Goal: Task Accomplishment & Management: Manage account settings

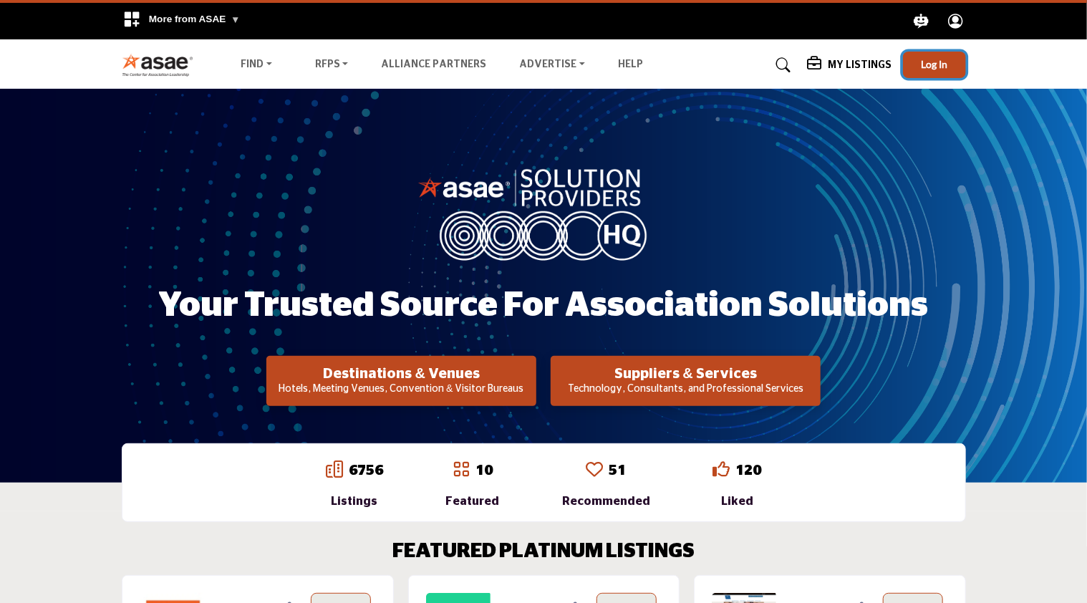
click at [934, 65] on span "Log In" at bounding box center [934, 64] width 26 height 12
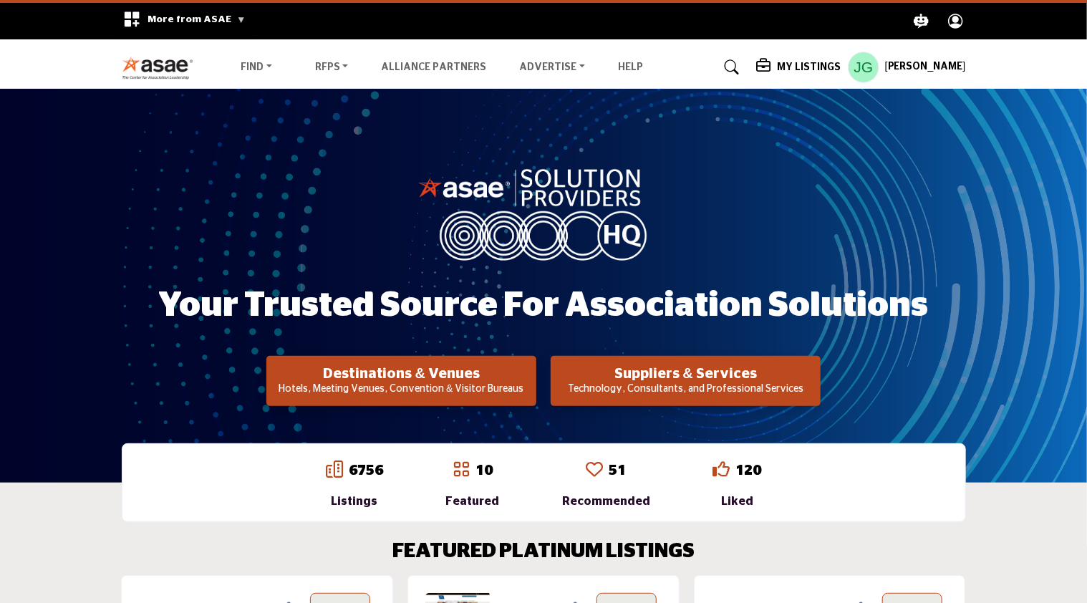
click at [738, 70] on icon at bounding box center [732, 67] width 14 height 14
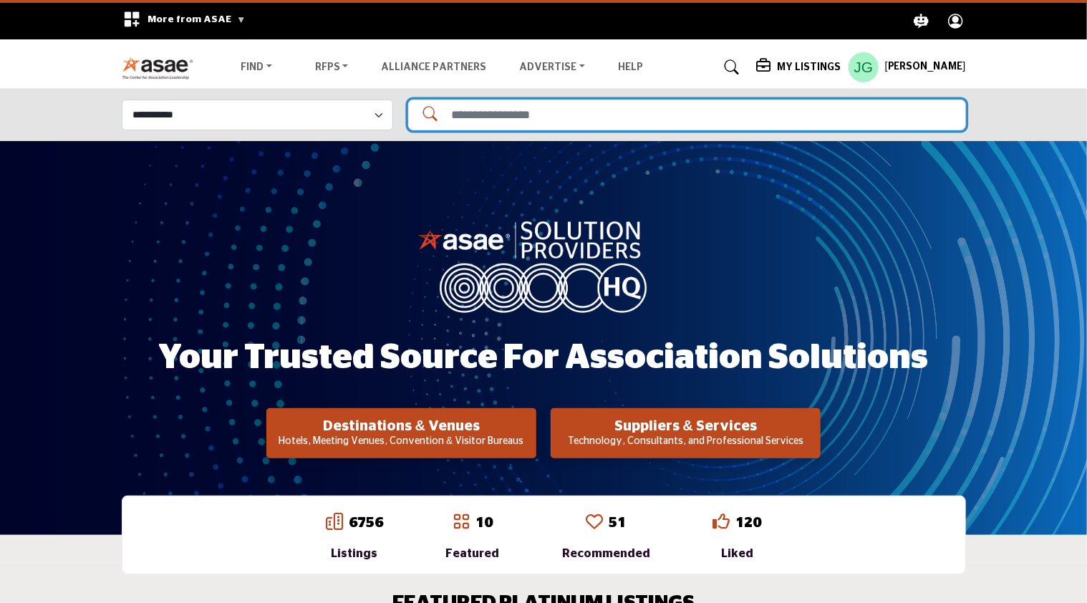
click at [543, 121] on input "Search Solutions" at bounding box center [687, 115] width 558 height 31
type input "**********"
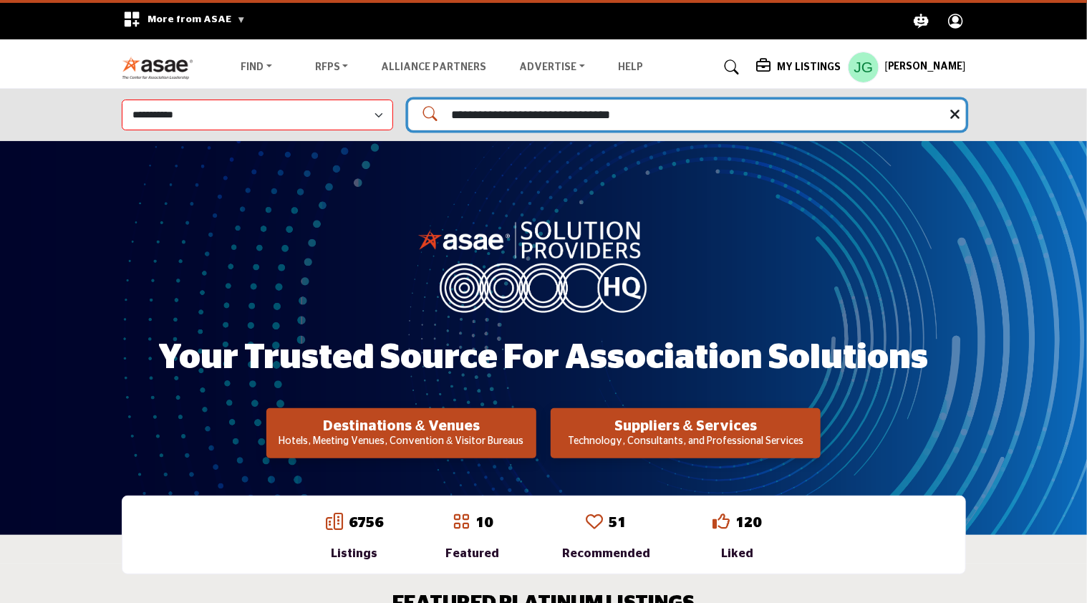
click at [634, 115] on input "**********" at bounding box center [687, 115] width 558 height 31
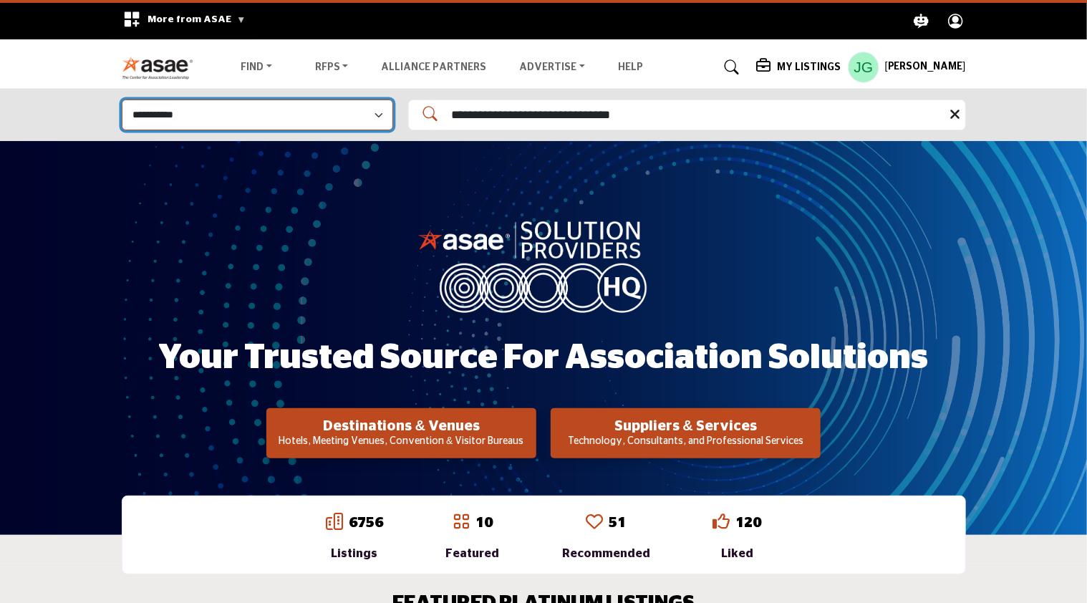
click at [381, 115] on select "**********" at bounding box center [257, 115] width 271 height 31
select select "**********"
click at [122, 100] on select "**********" at bounding box center [257, 115] width 271 height 31
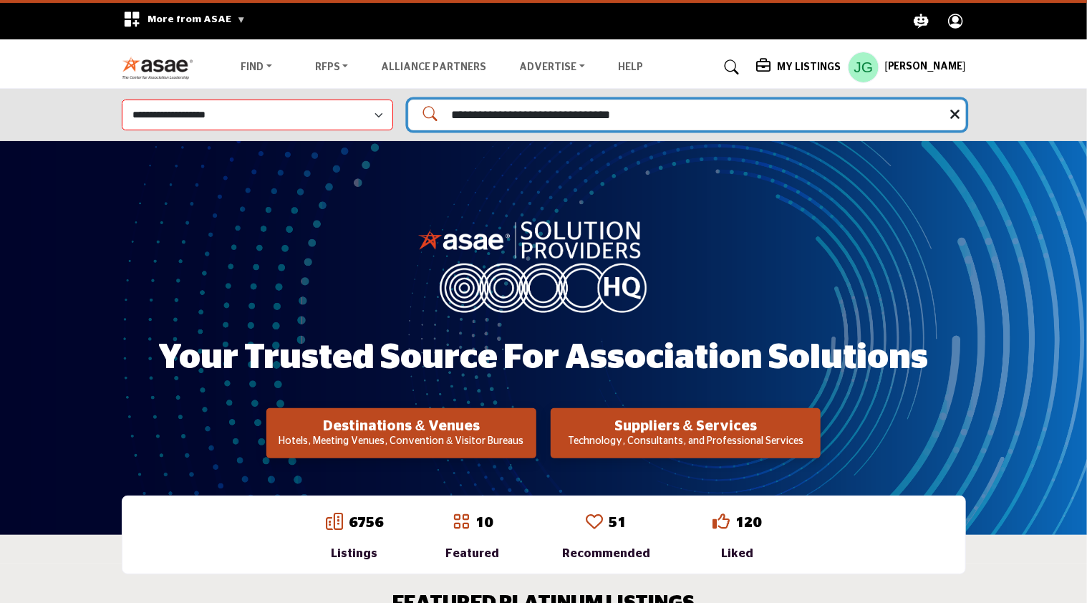
click at [720, 116] on input "**********" at bounding box center [687, 115] width 558 height 31
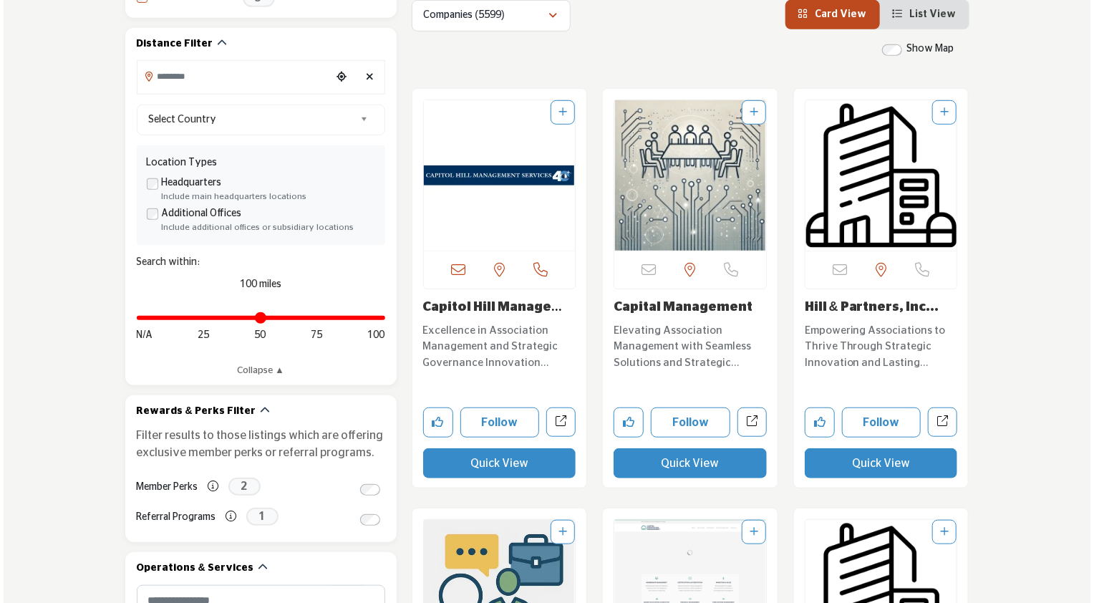
scroll to position [401, 0]
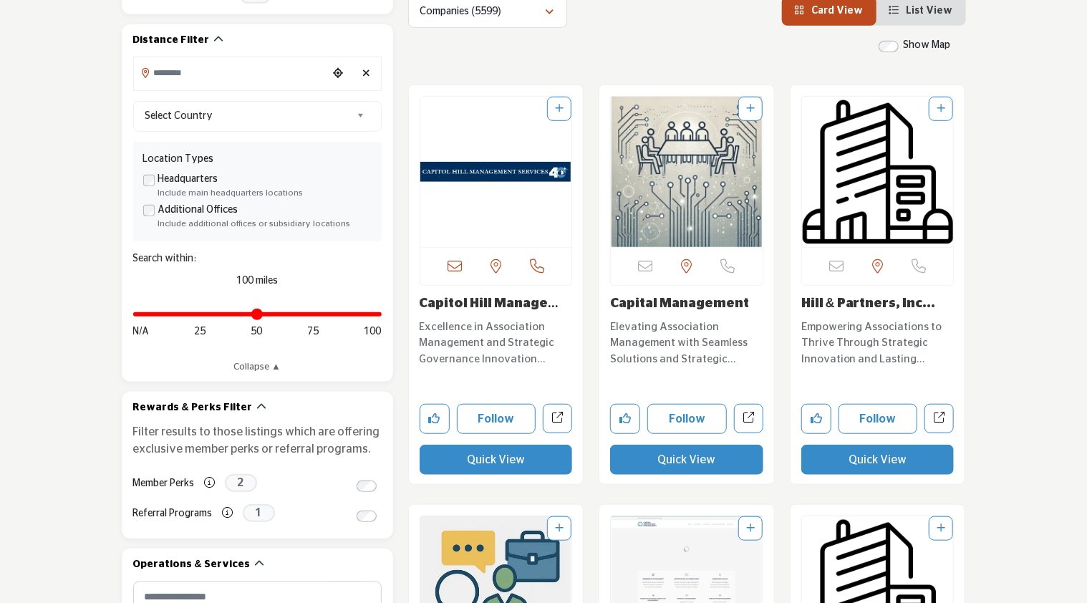
click at [490, 462] on button "Quick View" at bounding box center [496, 460] width 153 height 30
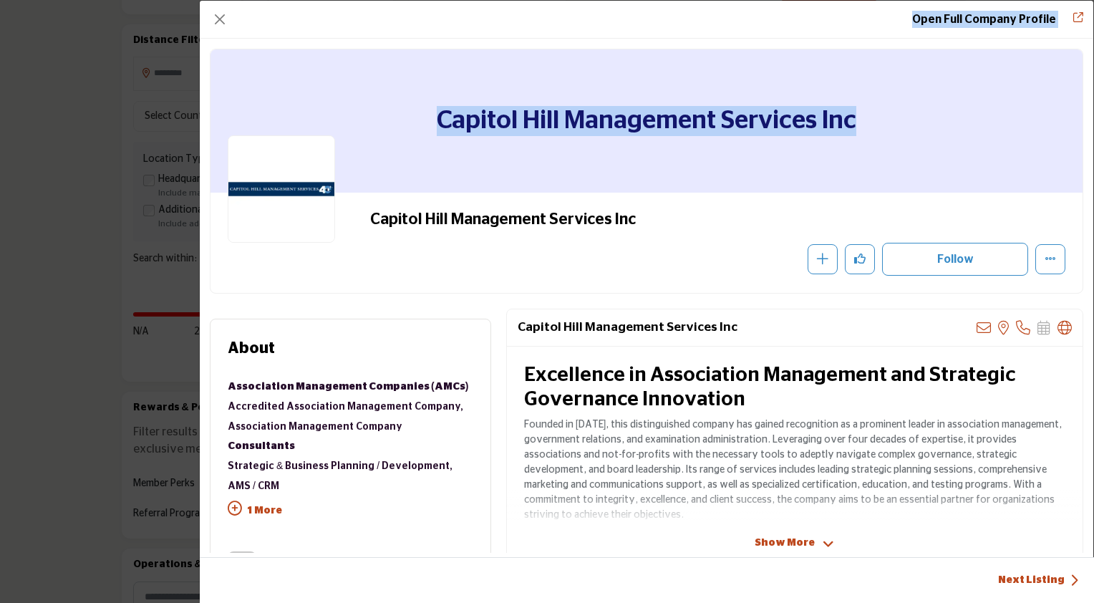
drag, startPoint x: 1093, startPoint y: 100, endPoint x: 1096, endPoint y: 77, distance: 23.8
click at [1045, 258] on icon "More Options" at bounding box center [1050, 258] width 11 height 11
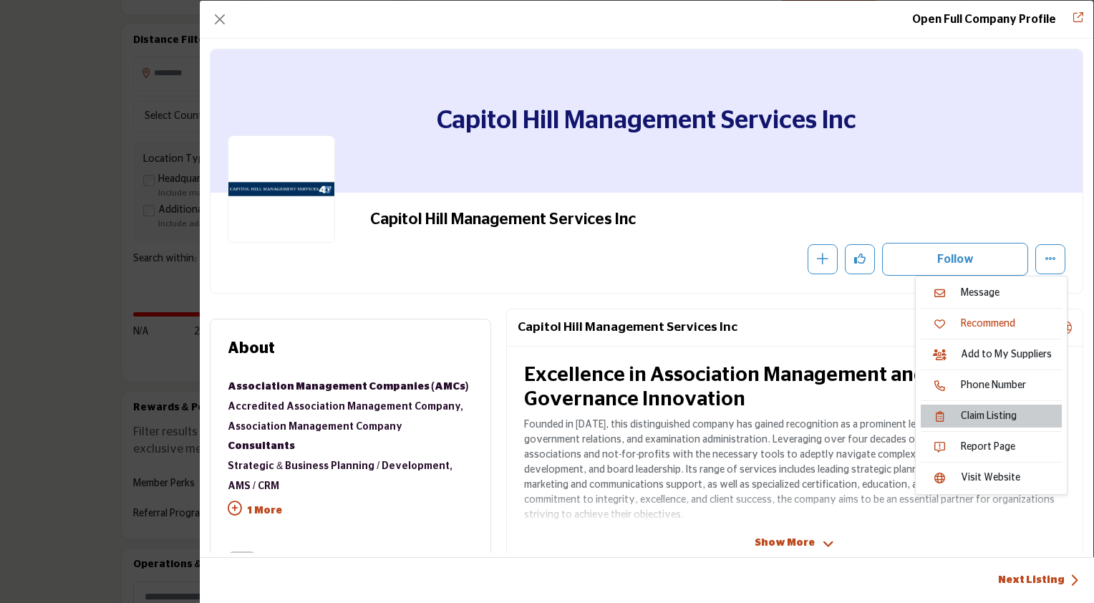
click at [979, 415] on link "Claim Listing" at bounding box center [991, 416] width 141 height 23
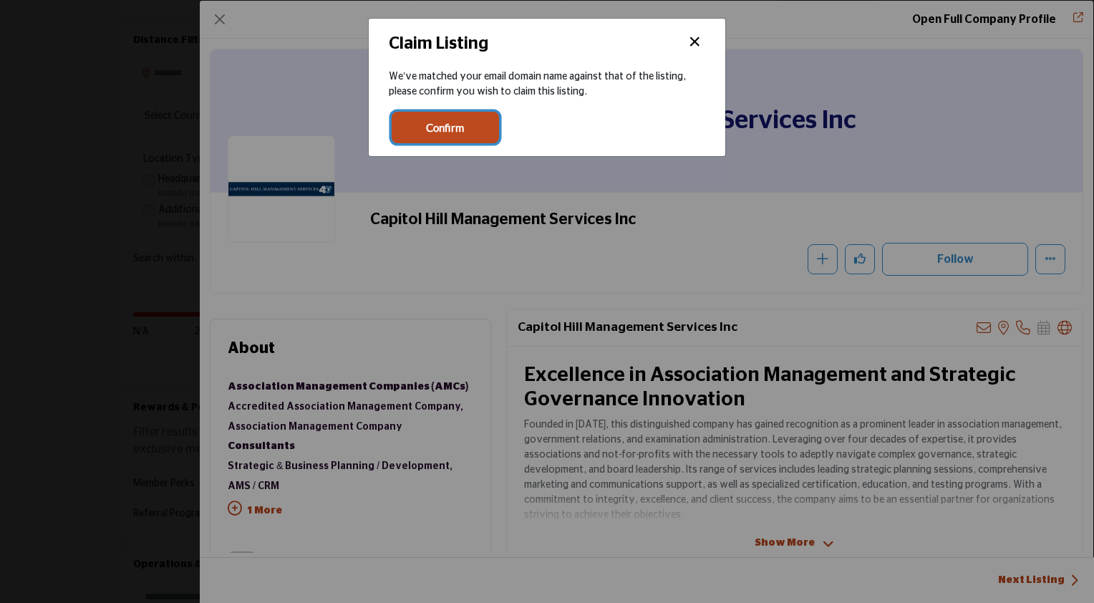
click at [447, 125] on span "Confirm" at bounding box center [445, 128] width 38 height 16
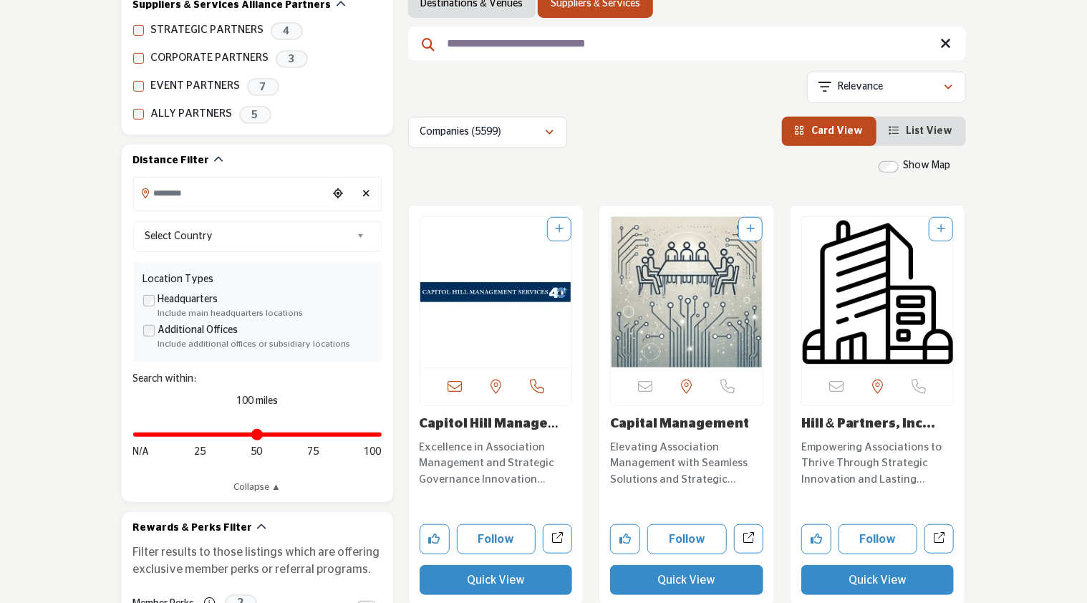
scroll to position [331, 0]
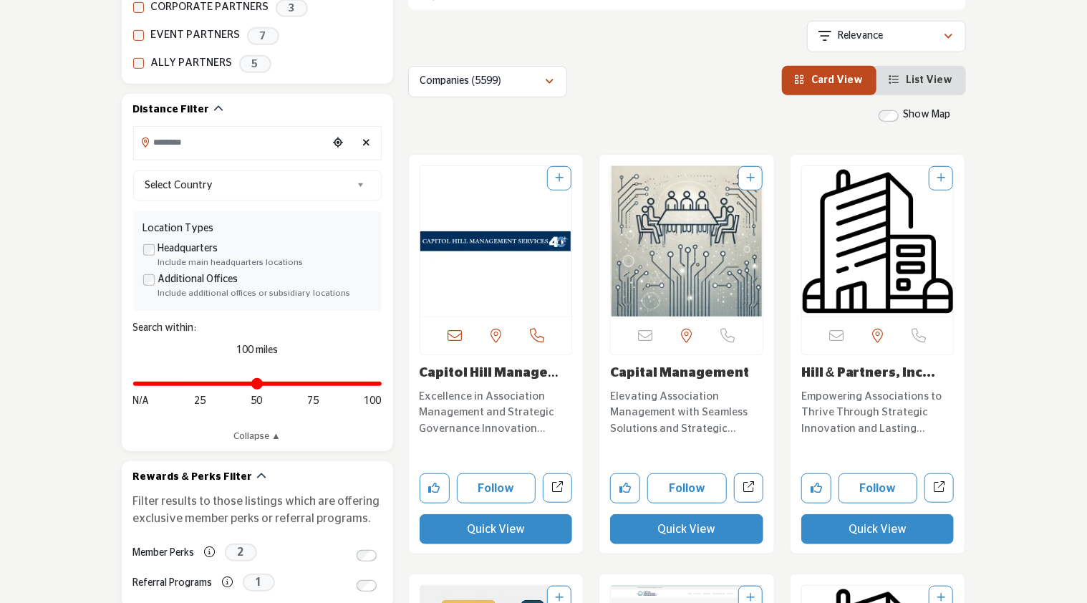
click at [493, 374] on link "Capitol Hill Managem..." at bounding box center [490, 381] width 140 height 29
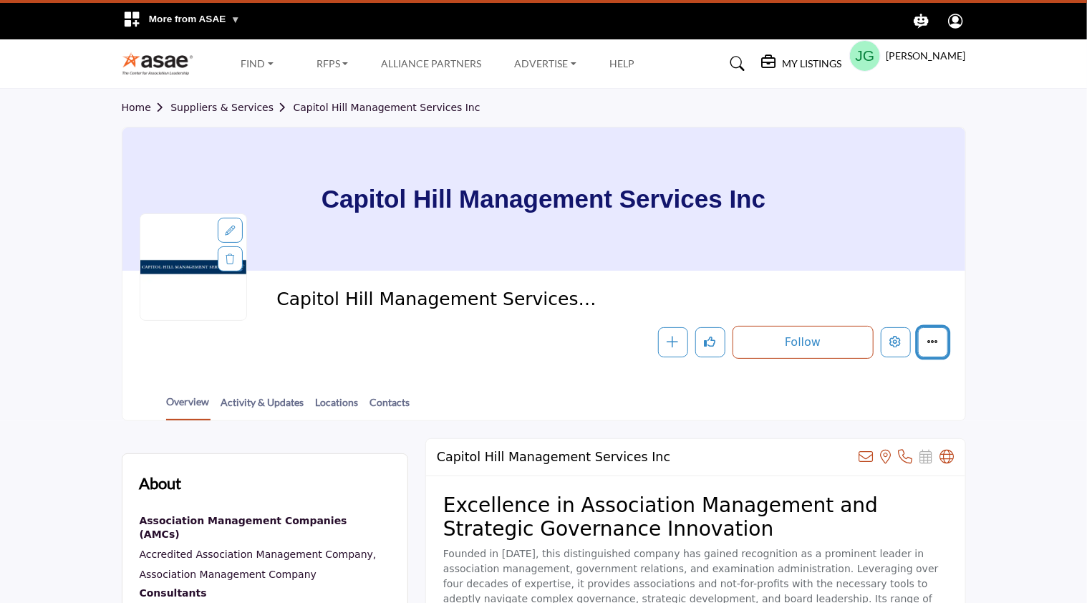
click at [934, 344] on icon "More details" at bounding box center [932, 341] width 11 height 11
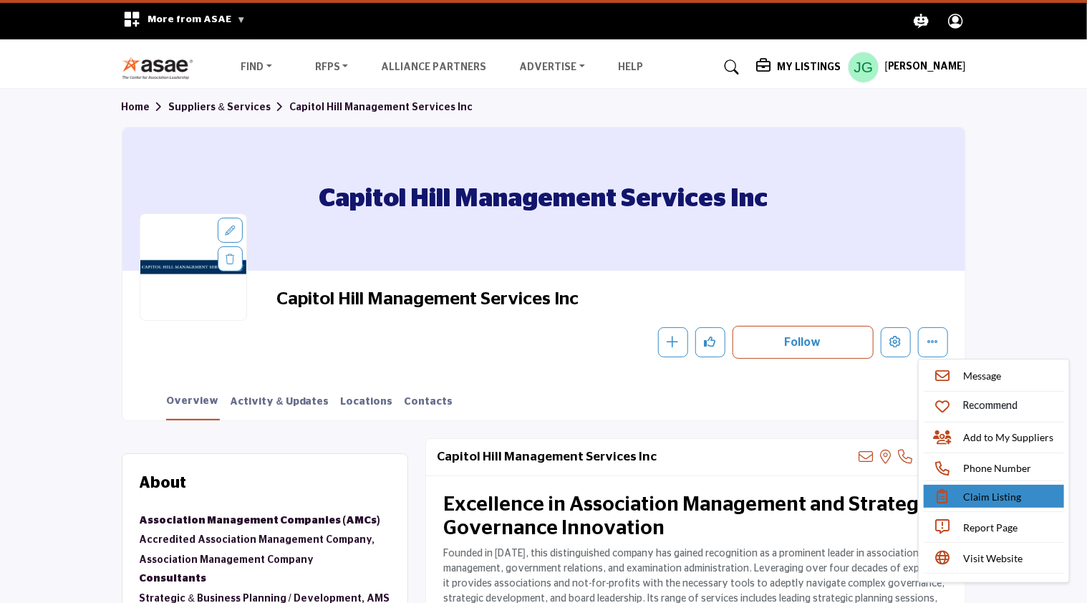
click at [984, 495] on span "Claim Listing" at bounding box center [993, 496] width 58 height 15
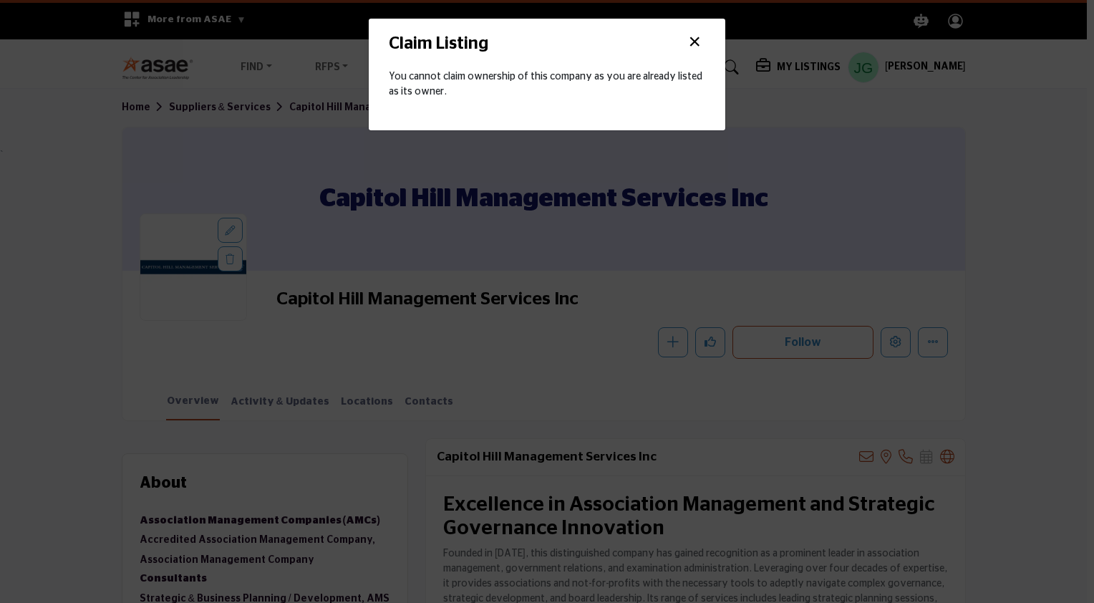
click at [695, 42] on button "×" at bounding box center [694, 42] width 21 height 27
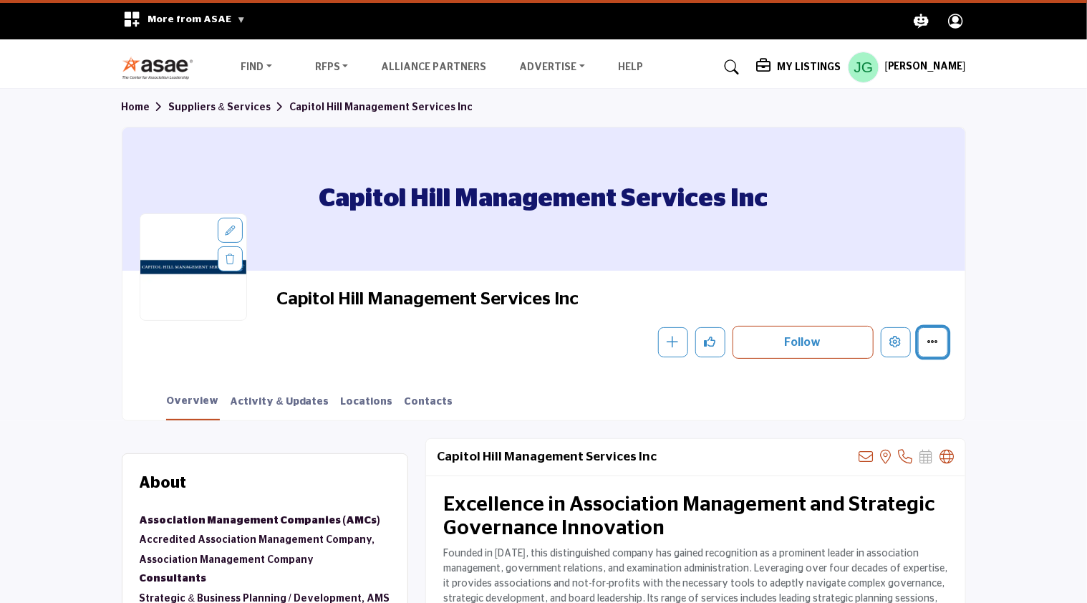
click at [934, 341] on icon "More details" at bounding box center [932, 341] width 11 height 11
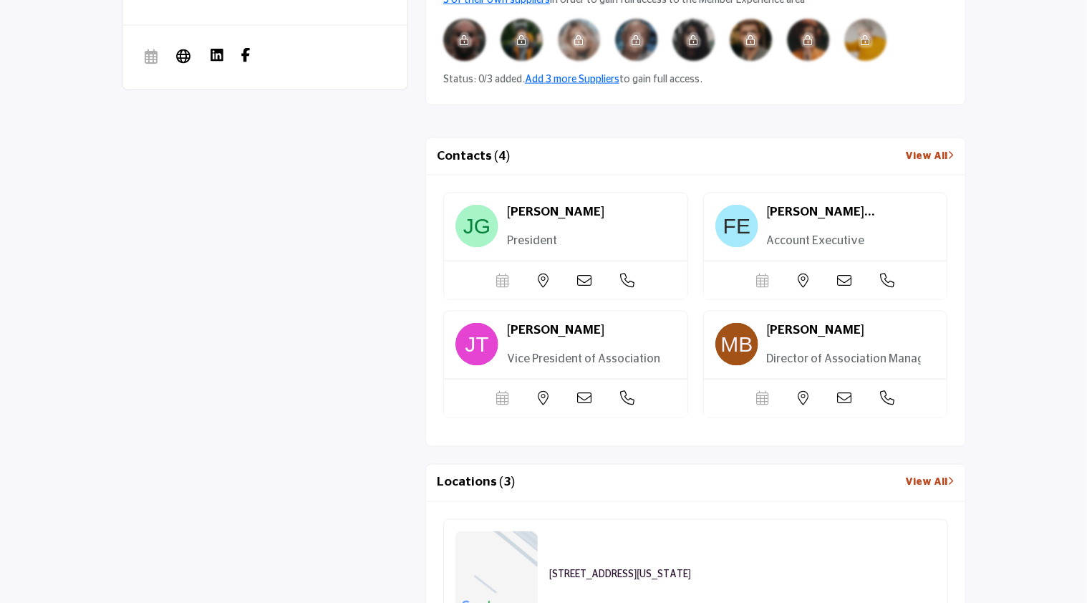
scroll to position [962, 0]
click at [928, 151] on link "View All" at bounding box center [930, 156] width 49 height 15
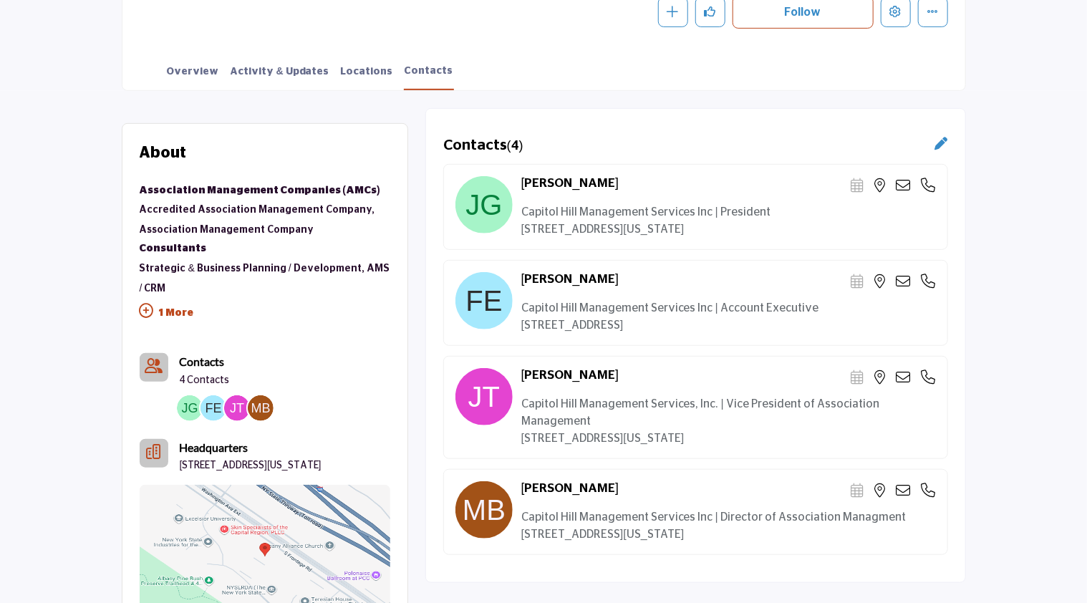
scroll to position [329, 0]
click at [939, 142] on icon at bounding box center [941, 143] width 13 height 13
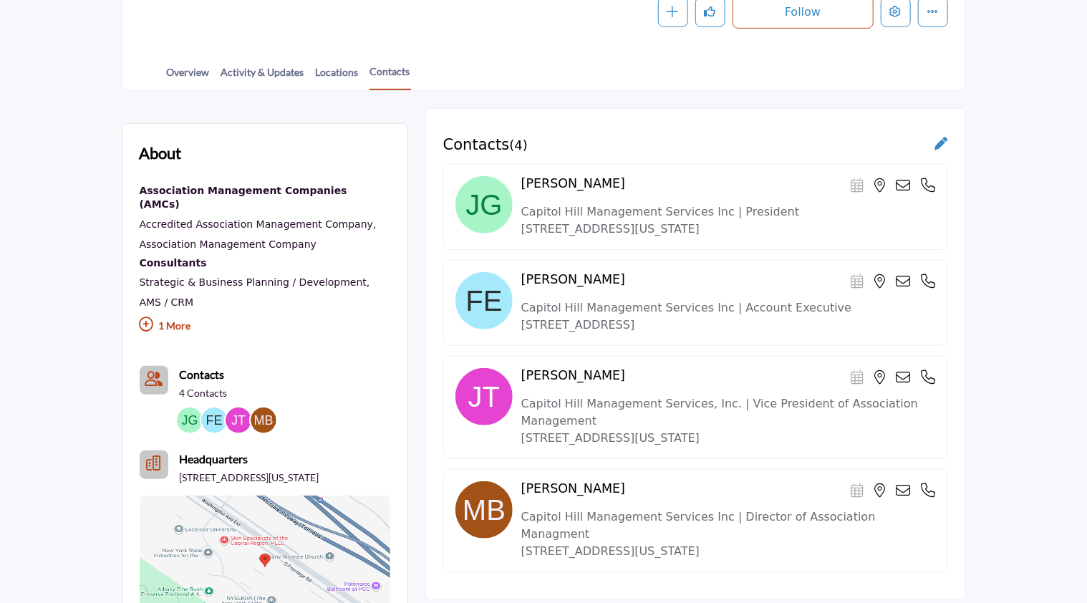
scroll to position [330, 0]
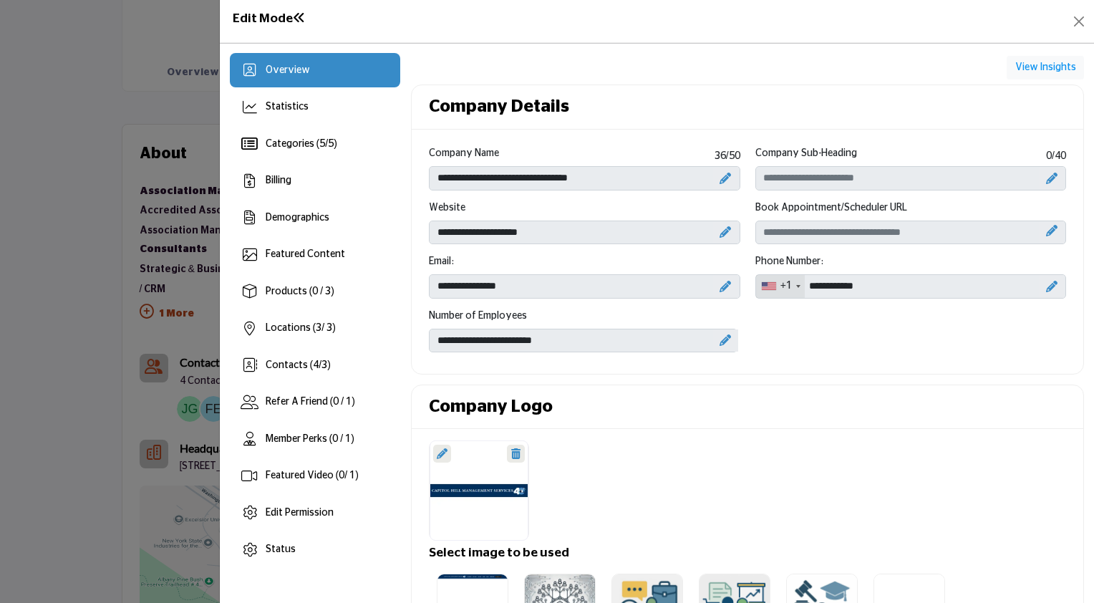
click at [720, 342] on icon at bounding box center [725, 339] width 11 height 11
click at [712, 337] on icon at bounding box center [716, 341] width 10 height 11
click at [721, 336] on icon at bounding box center [725, 339] width 11 height 11
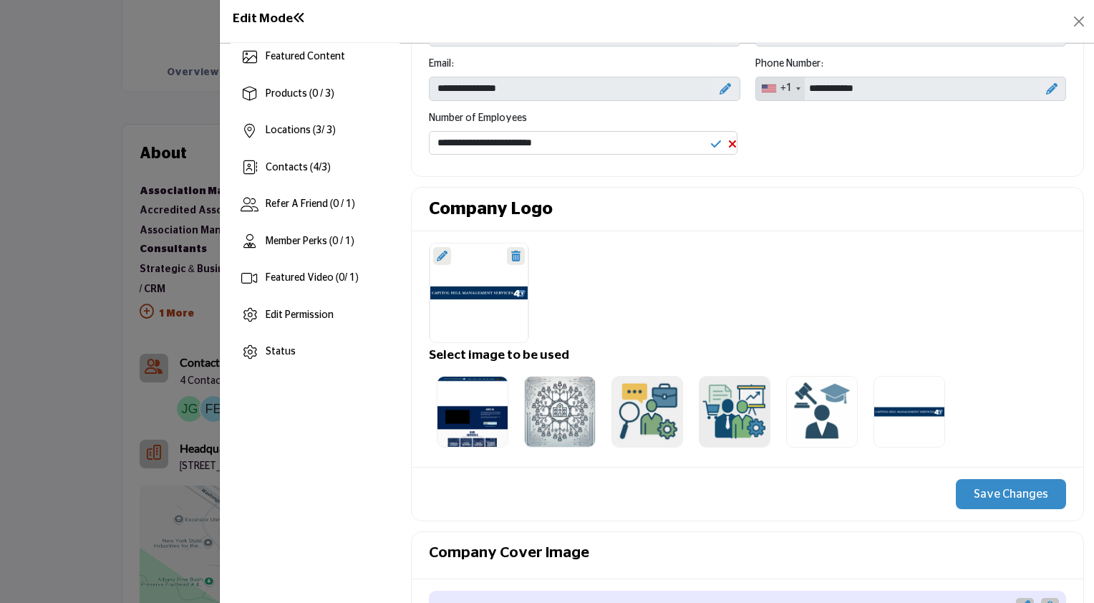
scroll to position [203, 0]
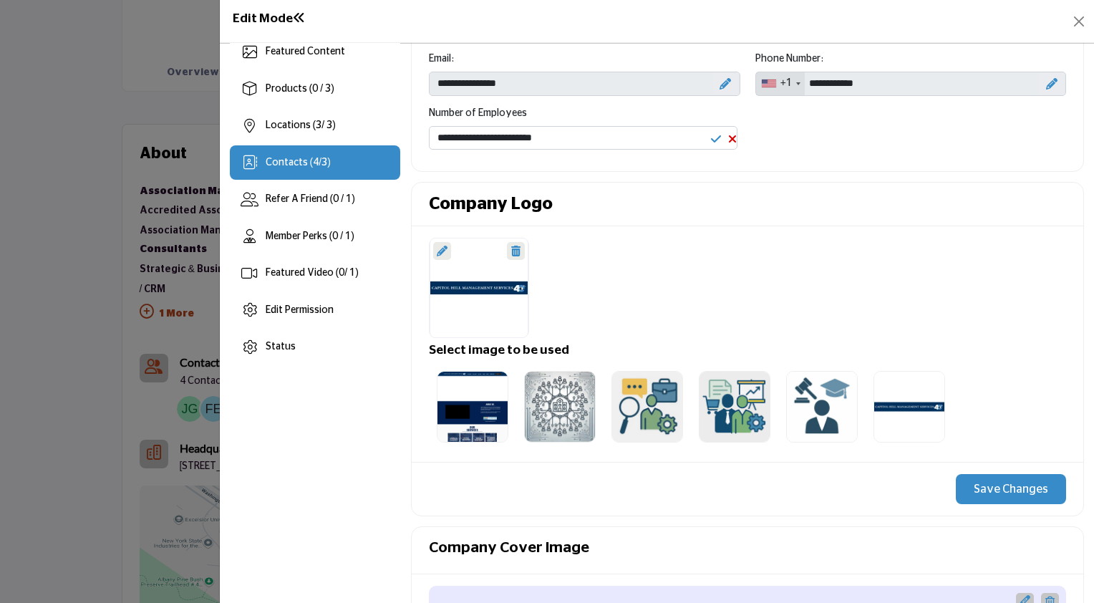
click at [298, 160] on span "Contacts ( 4 / 3 )" at bounding box center [298, 163] width 65 height 10
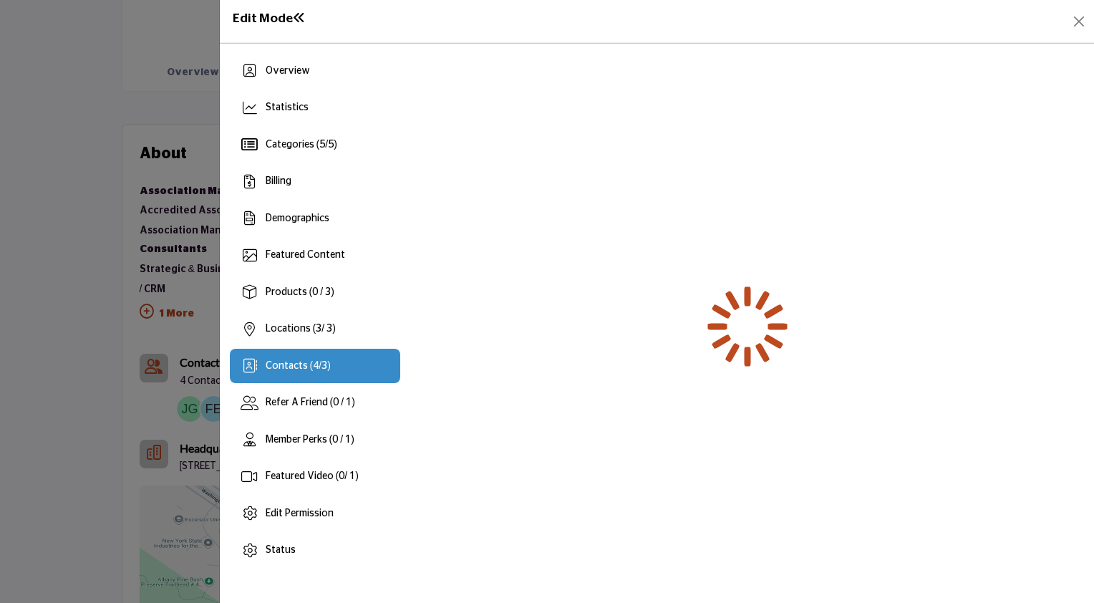
scroll to position [0, 0]
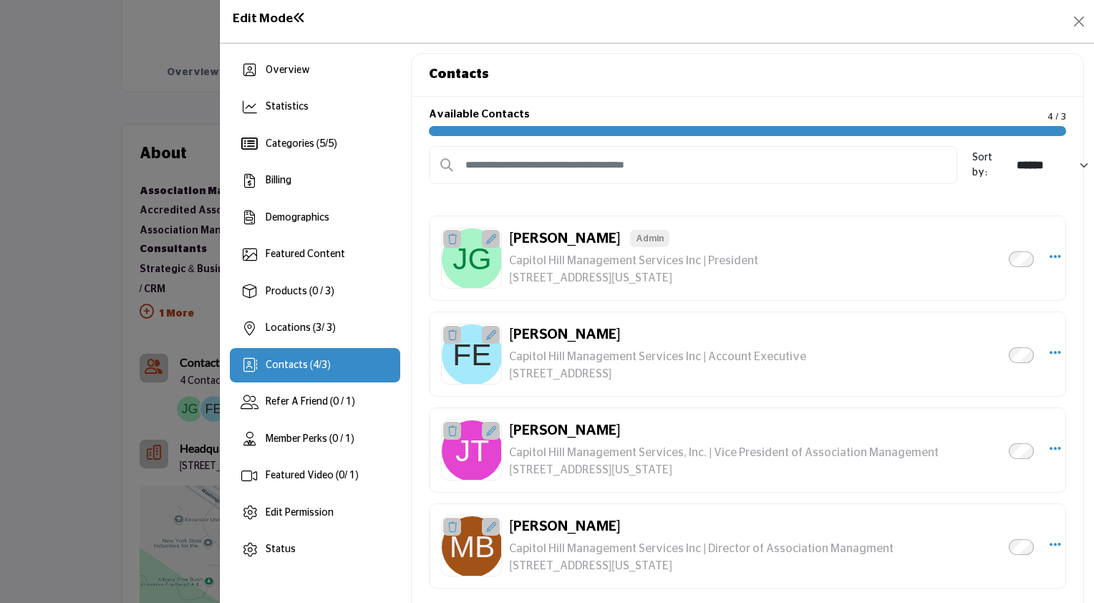
click at [1057, 351] on div "Francesca Elacqua Inactive Capitol Hill Management Services Inc | Account Execu…" at bounding box center [747, 353] width 637 height 85
click at [1050, 351] on icon "Select Droddown options" at bounding box center [1055, 352] width 11 height 13
click at [957, 454] on link "Delete" at bounding box center [985, 456] width 139 height 26
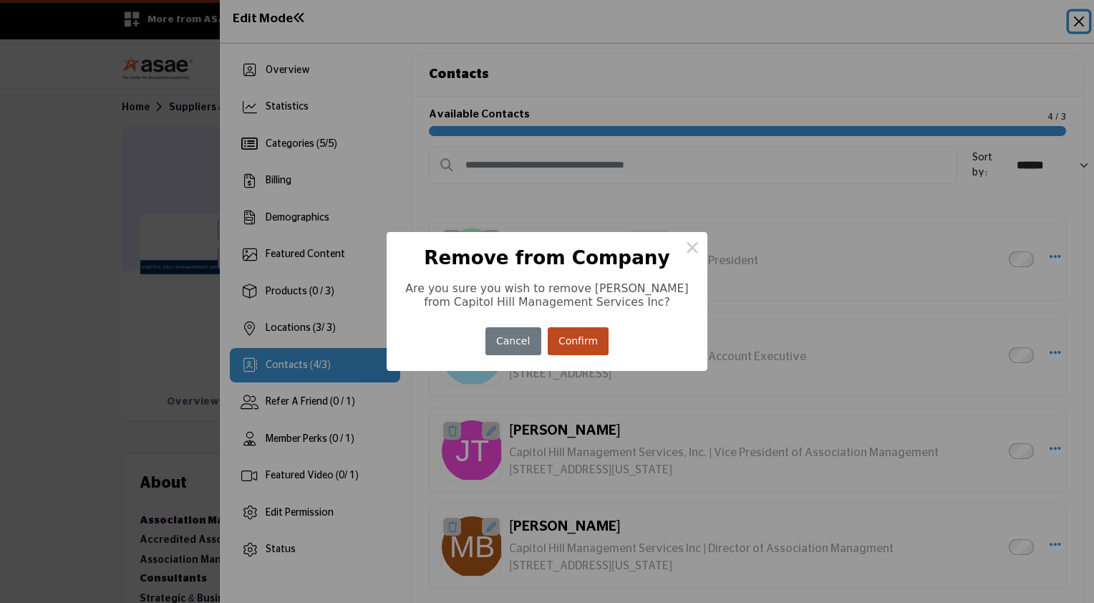
click at [568, 345] on button "Confirm" at bounding box center [579, 341] width 62 height 28
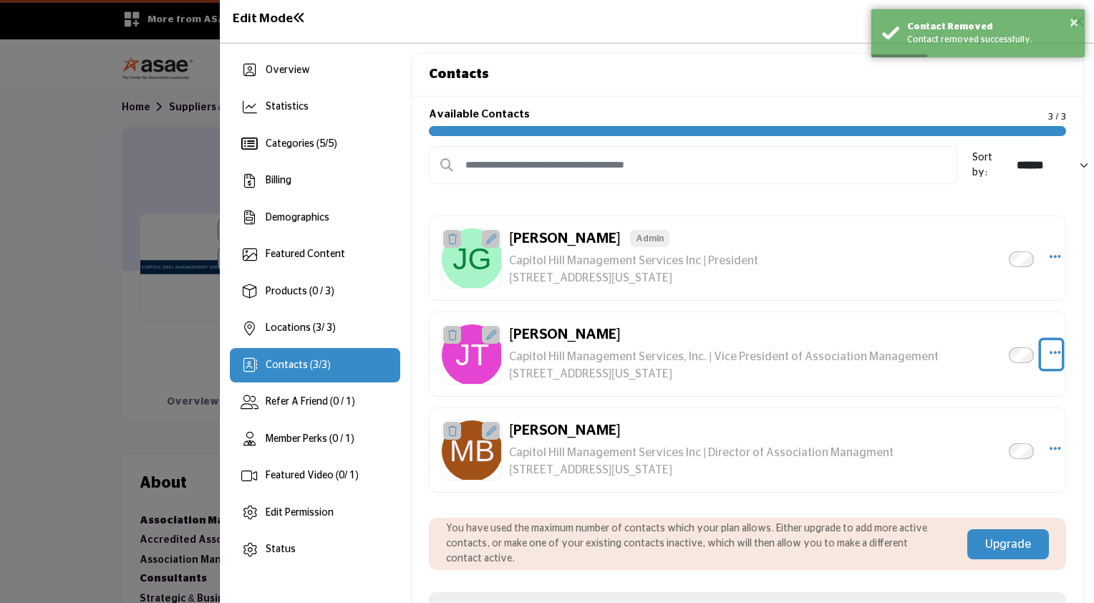
click at [1051, 349] on icon "Select Droddown options" at bounding box center [1055, 352] width 11 height 13
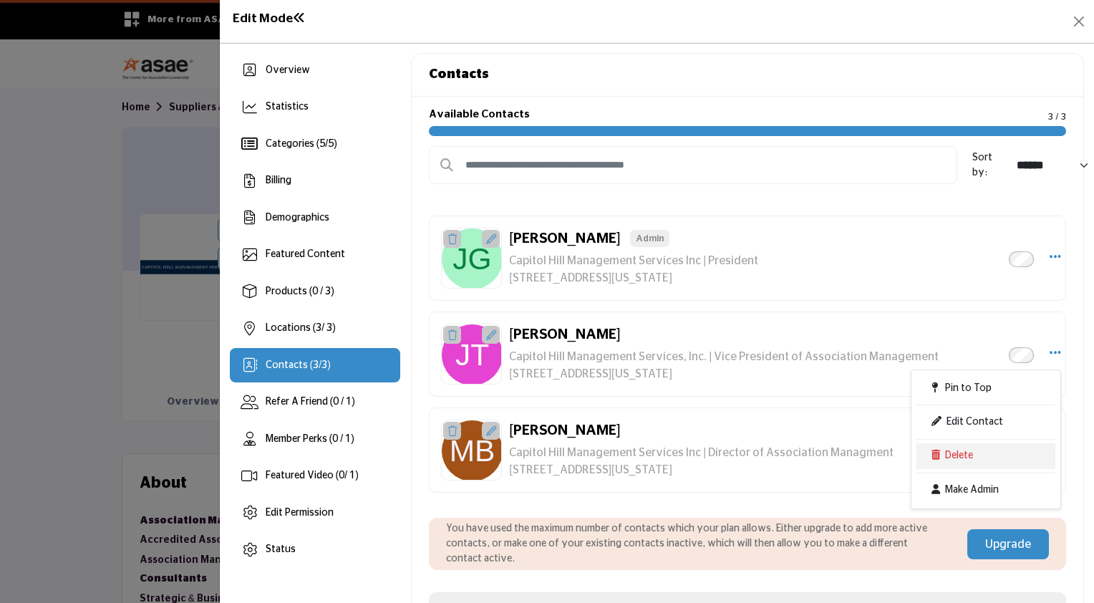
click at [954, 451] on link "Delete" at bounding box center [985, 456] width 139 height 26
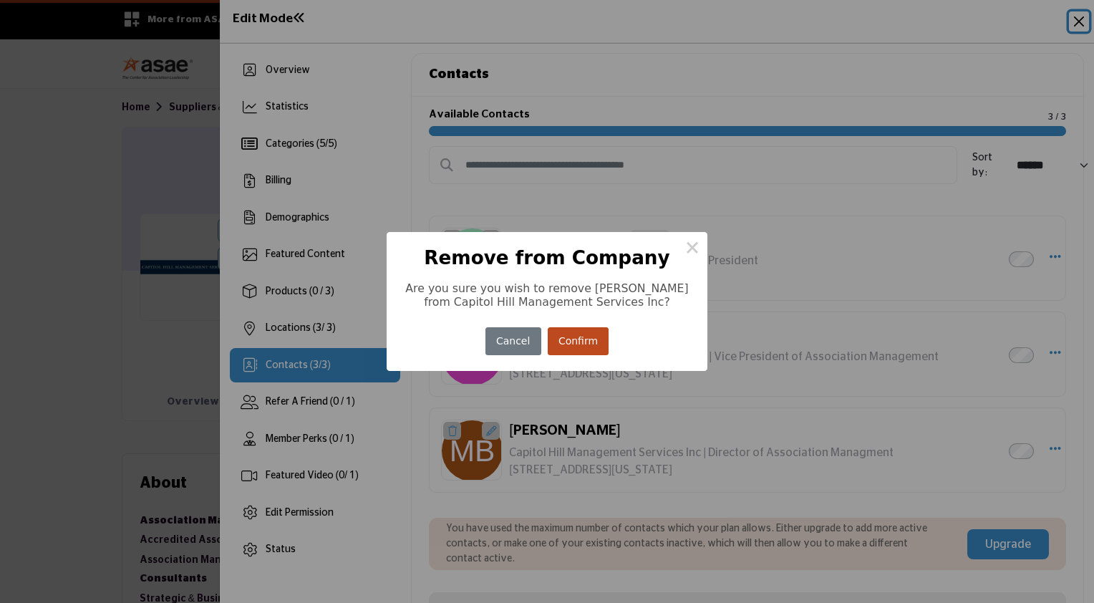
click at [586, 342] on button "Confirm" at bounding box center [579, 341] width 62 height 28
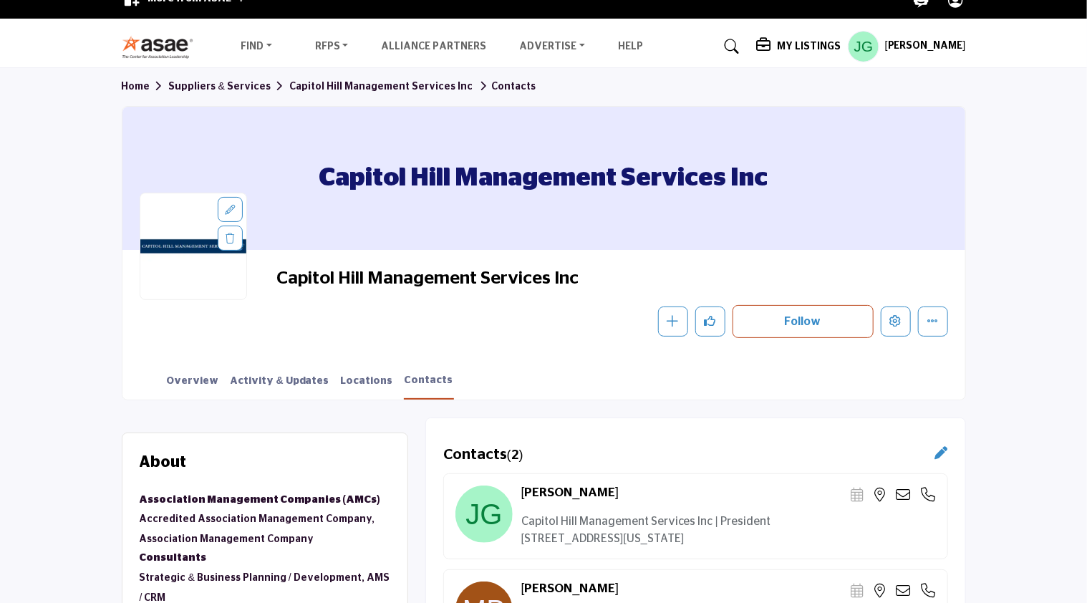
scroll to position [14, 0]
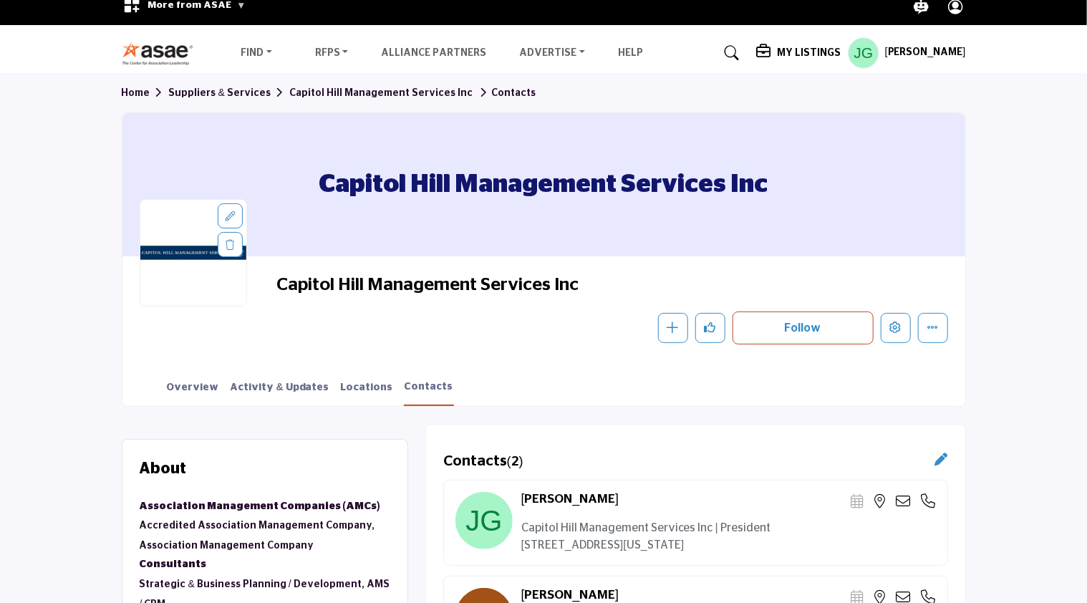
click at [865, 56] on profile-featured-9f5981a3-21e9-4b19-8f0b-af8a1587038c "Show hide supplier dropdown" at bounding box center [864, 53] width 32 height 32
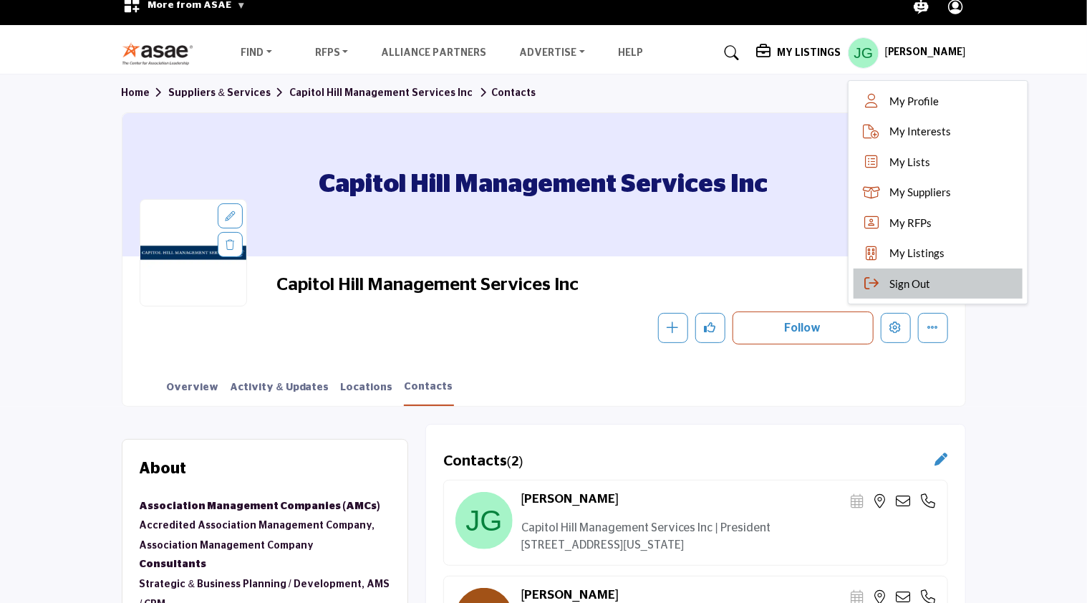
click at [905, 284] on span "Sign Out" at bounding box center [909, 284] width 41 height 16
